Goal: Contribute content: Add original content to the website for others to see

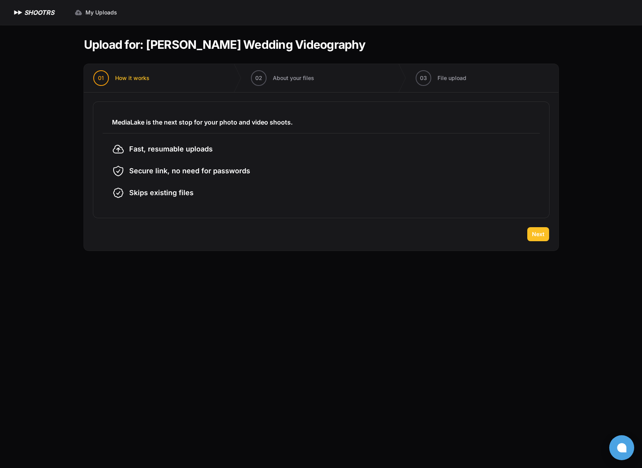
click at [539, 238] on span "Next" at bounding box center [538, 234] width 12 height 8
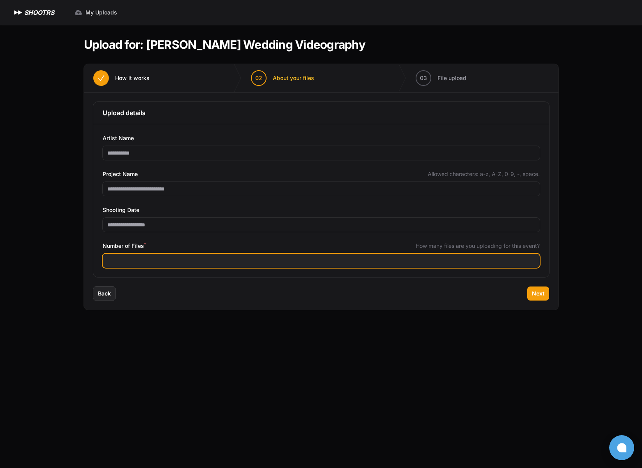
click at [210, 260] on input "Number of Files *" at bounding box center [321, 261] width 437 height 14
type input "**"
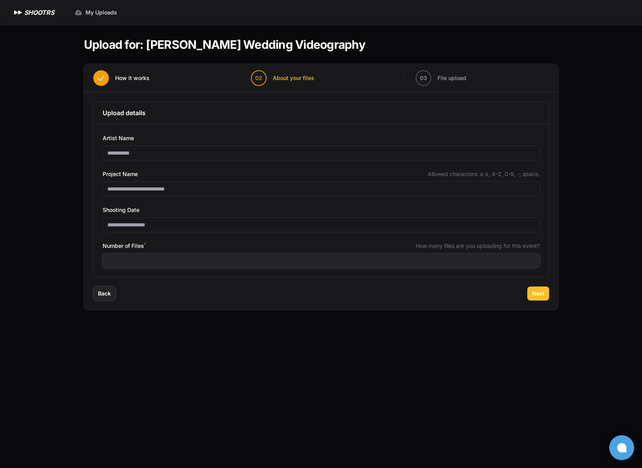
click at [539, 294] on span "Next" at bounding box center [538, 294] width 12 height 8
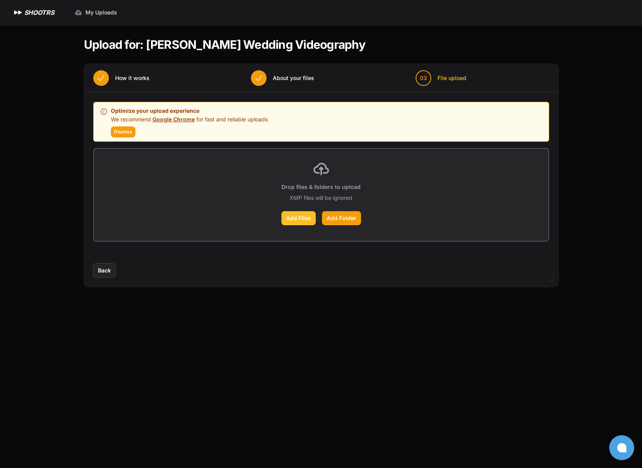
click at [294, 217] on label "Add Files" at bounding box center [298, 218] width 34 height 14
click at [0, 0] on input "Add Files" at bounding box center [0, 0] width 0 height 0
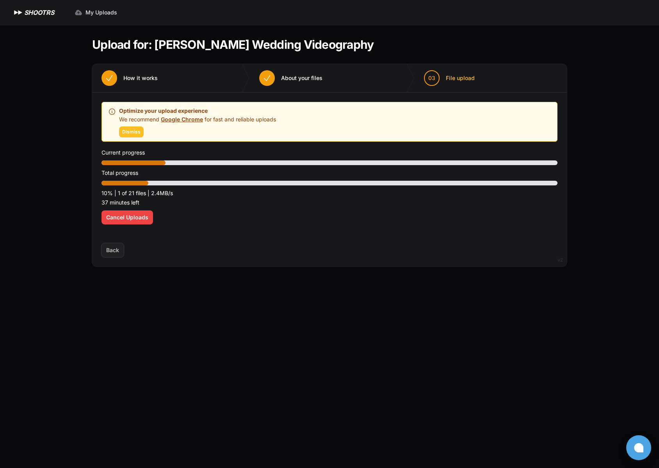
click at [132, 131] on span "Dismiss" at bounding box center [131, 132] width 18 height 6
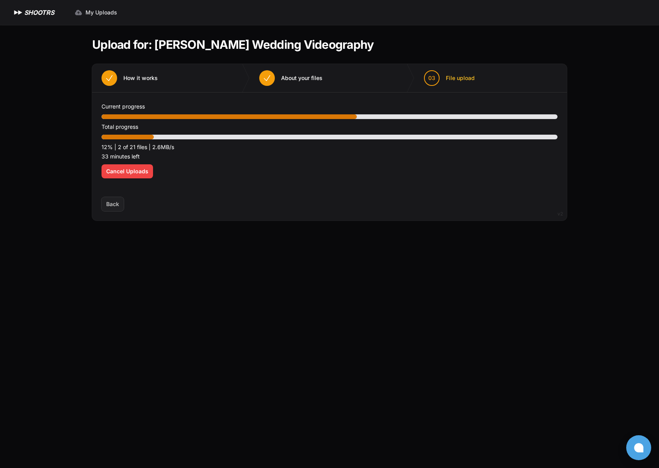
click at [281, 265] on main "Upload for: [PERSON_NAME] Wedding Videography 01 How it works" at bounding box center [330, 246] width 500 height 443
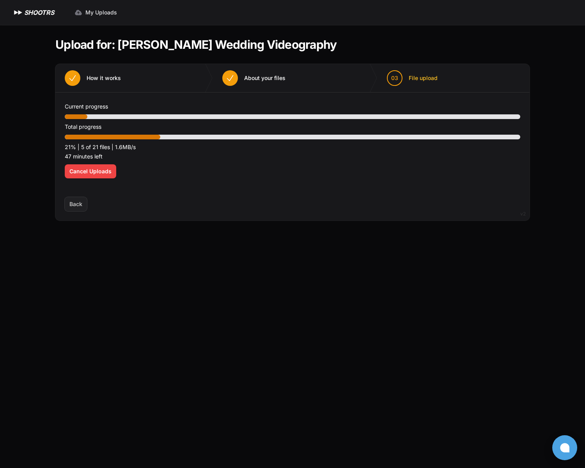
click at [28, 258] on div "Expand sidebar Collapse sidebar SHOOTRS SHOOTRS My Uploads" at bounding box center [292, 234] width 585 height 468
